Goal: Share content: Share content

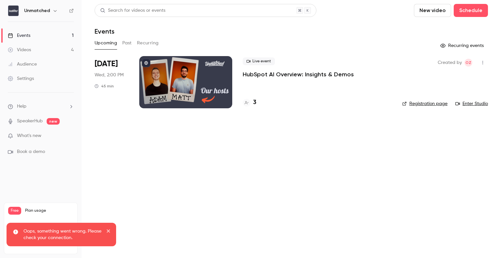
click at [42, 37] on link "Events 1" at bounding box center [41, 35] width 82 height 14
click at [159, 70] on div at bounding box center [185, 82] width 93 height 52
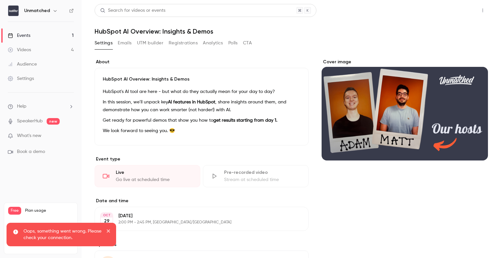
click at [453, 8] on button "Share" at bounding box center [460, 10] width 26 height 13
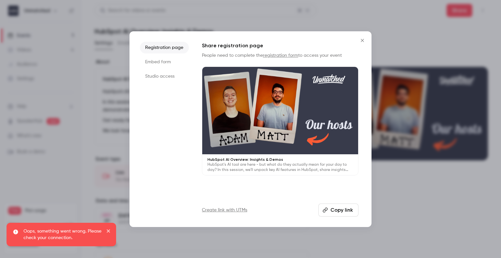
click at [337, 208] on button "Copy link" at bounding box center [338, 210] width 40 height 13
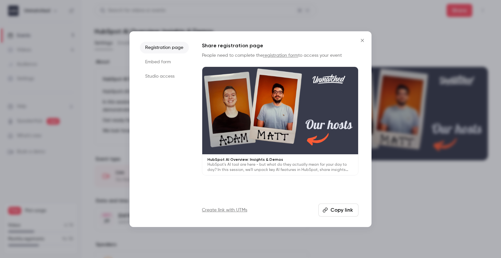
click at [359, 41] on icon "Close" at bounding box center [362, 40] width 8 height 5
